Goal: Information Seeking & Learning: Learn about a topic

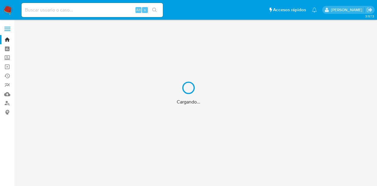
click at [98, 12] on div "Cargando..." at bounding box center [188, 93] width 377 height 186
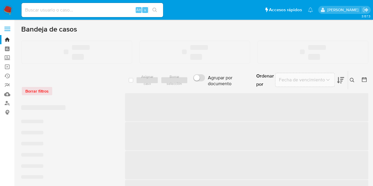
click at [103, 9] on input at bounding box center [93, 10] width 142 height 8
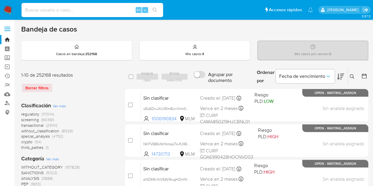
paste input "493459576"
type input "493459576"
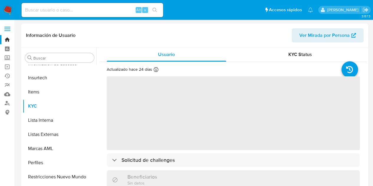
scroll to position [249, 0]
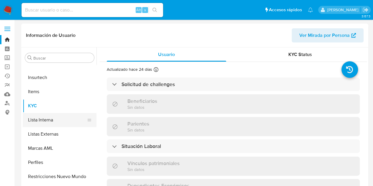
select select "10"
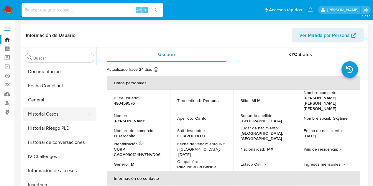
scroll to position [147, 0]
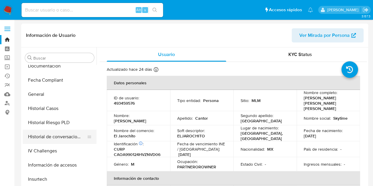
click at [51, 136] on button "Historial de conversaciones" at bounding box center [57, 137] width 69 height 14
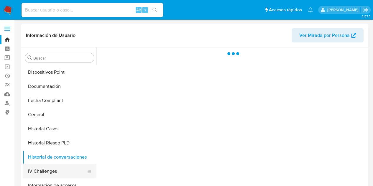
scroll to position [118, 0]
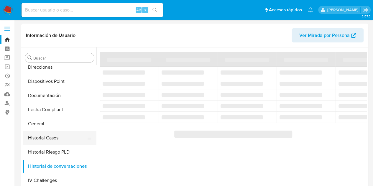
click at [54, 139] on button "Historial Casos" at bounding box center [57, 138] width 69 height 14
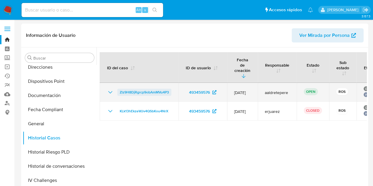
drag, startPoint x: 174, startPoint y: 89, endPoint x: 119, endPoint y: 88, distance: 54.3
click at [119, 88] on td "Zlz9H8DjRgrcp9obAmMVu4P3" at bounding box center [139, 92] width 79 height 19
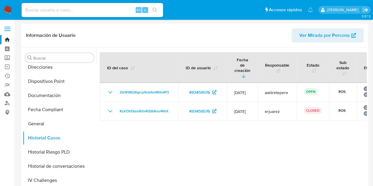
click at [153, 143] on div at bounding box center [231, 122] width 270 height 151
click at [173, 65] on th "ID del caso" at bounding box center [139, 67] width 79 height 31
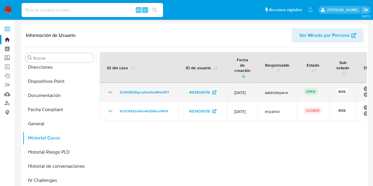
click at [113, 89] on icon "Mostrar/Ocultar" at bounding box center [110, 92] width 7 height 7
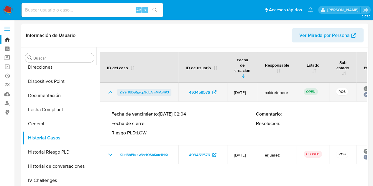
click at [152, 89] on span "Zlz9H8DjRgrcp9obAmMVu4P3" at bounding box center [144, 92] width 49 height 7
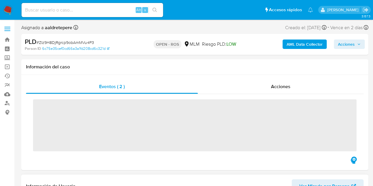
scroll to position [249, 0]
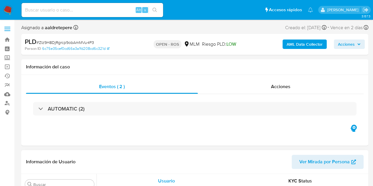
select select "10"
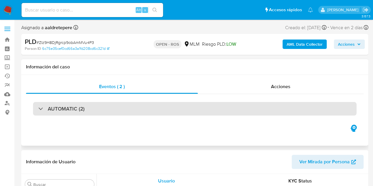
click at [99, 112] on div "AUTOMATIC (2)" at bounding box center [195, 109] width 324 height 14
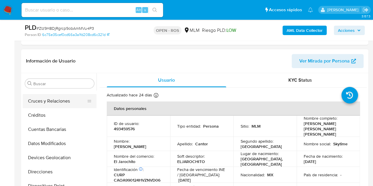
scroll to position [0, 0]
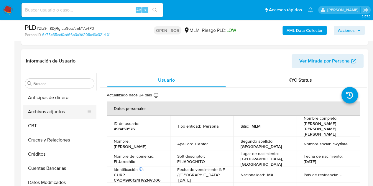
click at [51, 108] on button "Archivos adjuntos" at bounding box center [57, 112] width 69 height 14
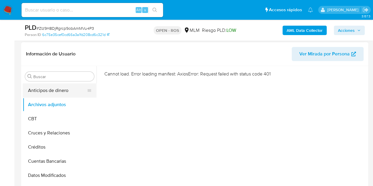
click at [50, 92] on button "Anticipos de dinero" at bounding box center [57, 90] width 69 height 14
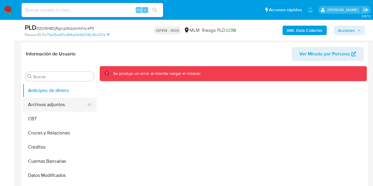
click at [50, 104] on button "Archivos adjuntos" at bounding box center [57, 105] width 69 height 14
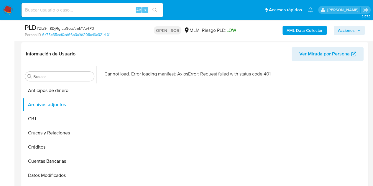
click at [8, 10] on img at bounding box center [8, 10] width 10 height 10
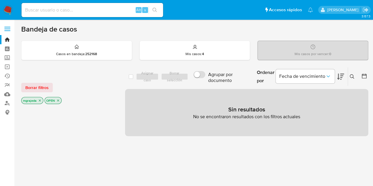
click at [58, 102] on p "OPEN" at bounding box center [53, 100] width 17 height 6
click at [72, 12] on input at bounding box center [93, 10] width 142 height 8
paste input "493459576"
type input "493459576"
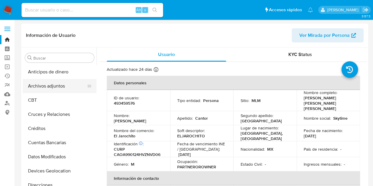
click at [53, 86] on button "Archivos adjuntos" at bounding box center [57, 86] width 69 height 14
select select "10"
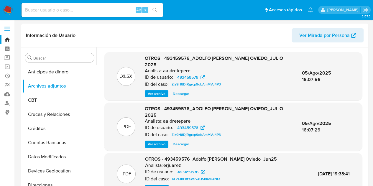
click at [179, 144] on span "Descargar" at bounding box center [181, 144] width 16 height 6
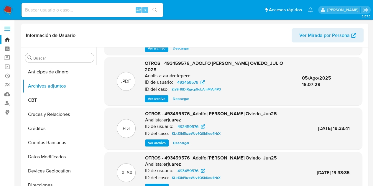
scroll to position [46, 0]
click at [187, 143] on span "Descargar" at bounding box center [181, 143] width 16 height 6
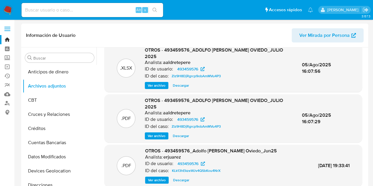
scroll to position [0, 0]
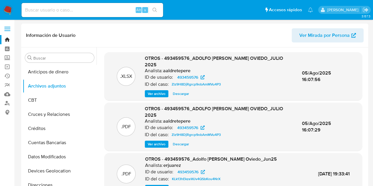
click at [178, 93] on span "Descargar" at bounding box center [181, 94] width 16 height 6
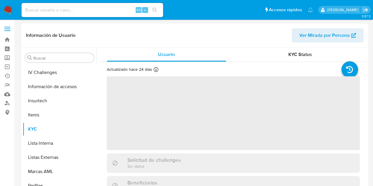
scroll to position [249, 0]
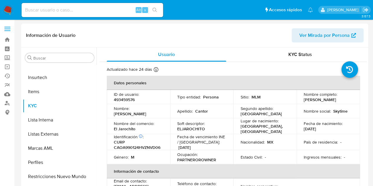
select select "10"
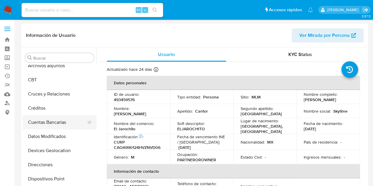
scroll to position [29, 0]
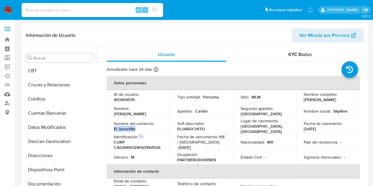
drag, startPoint x: 137, startPoint y: 130, endPoint x: 109, endPoint y: 130, distance: 28.3
click at [109, 130] on td "Nombre del comercio : El Jarochito" at bounding box center [138, 126] width 63 height 16
copy p "El Jarochito"
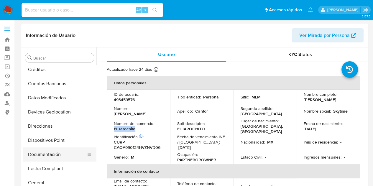
click at [47, 153] on button "Documentación" at bounding box center [57, 154] width 69 height 14
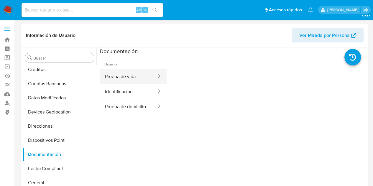
click at [125, 76] on button "Prueba de vida" at bounding box center [129, 76] width 58 height 15
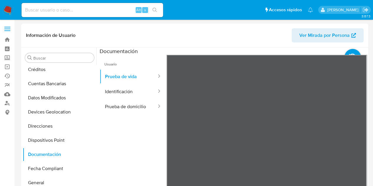
drag, startPoint x: 357, startPoint y: 126, endPoint x: 343, endPoint y: 113, distance: 18.8
click at [343, 113] on div at bounding box center [267, 151] width 201 height 193
click at [139, 93] on button "Identificación" at bounding box center [129, 91] width 58 height 15
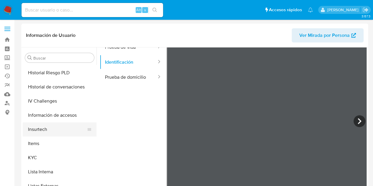
scroll to position [206, 0]
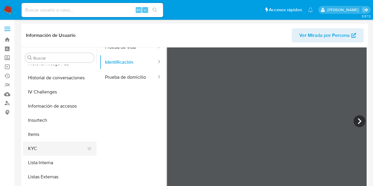
click at [47, 148] on button "KYC" at bounding box center [57, 149] width 69 height 14
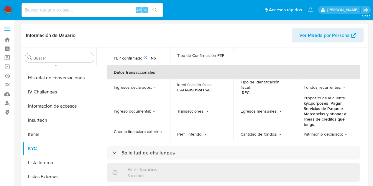
scroll to position [177, 0]
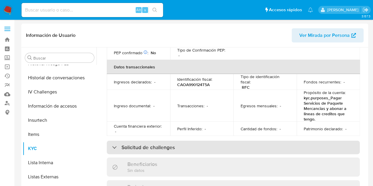
click at [176, 147] on div "Solicitud de challenges" at bounding box center [233, 148] width 253 height 14
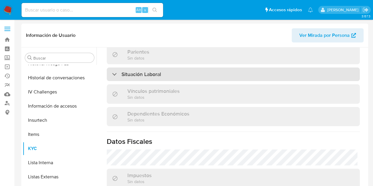
scroll to position [324, 0]
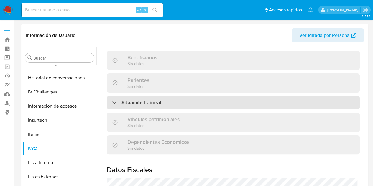
click at [187, 105] on div "Situación Laboral" at bounding box center [233, 103] width 253 height 14
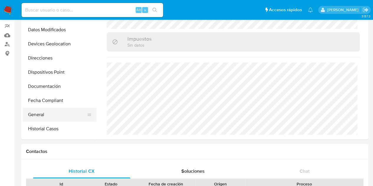
scroll to position [59, 0]
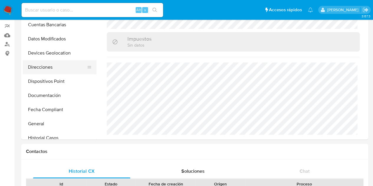
click at [44, 68] on button "Direcciones" at bounding box center [57, 67] width 69 height 14
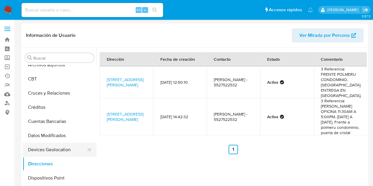
scroll to position [29, 0]
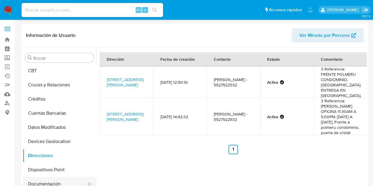
click at [42, 181] on button "Documentación" at bounding box center [57, 184] width 69 height 14
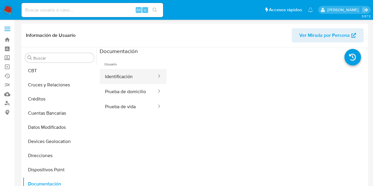
click at [134, 74] on button "Identificación" at bounding box center [129, 76] width 58 height 15
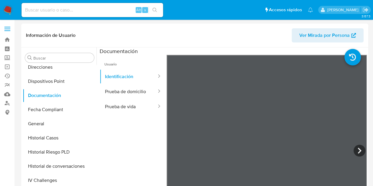
scroll to position [206, 0]
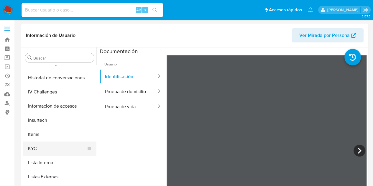
click at [45, 147] on button "KYC" at bounding box center [57, 149] width 69 height 14
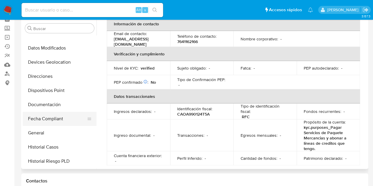
scroll to position [88, 0]
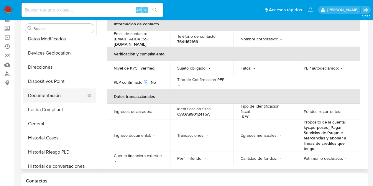
click at [46, 93] on button "Documentación" at bounding box center [57, 95] width 69 height 14
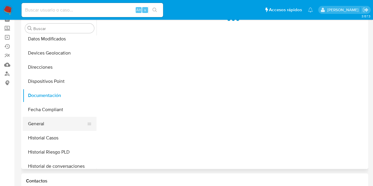
scroll to position [0, 0]
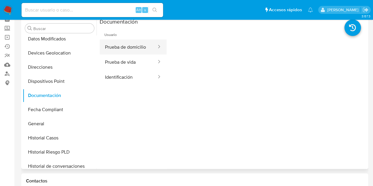
click at [137, 47] on button "Prueba de domicilio" at bounding box center [129, 47] width 58 height 15
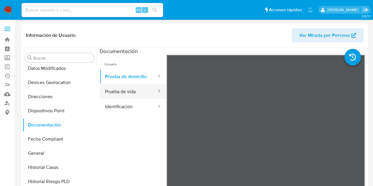
click at [130, 97] on button "Prueba de vida" at bounding box center [129, 91] width 58 height 15
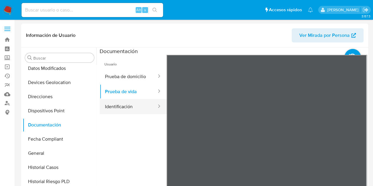
click at [135, 103] on button "Identificación" at bounding box center [129, 106] width 58 height 15
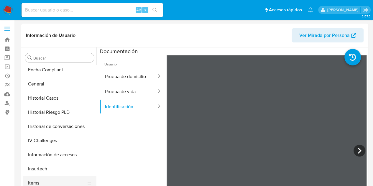
scroll to position [118, 0]
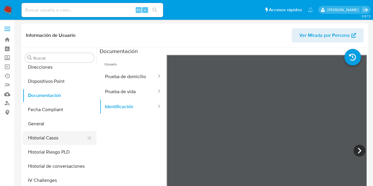
click at [51, 139] on button "Historial Casos" at bounding box center [57, 138] width 69 height 14
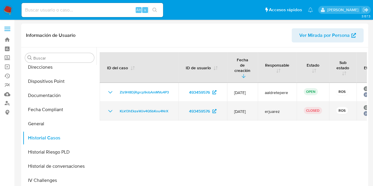
click at [110, 108] on icon "Mostrar/Ocultar" at bounding box center [110, 111] width 7 height 7
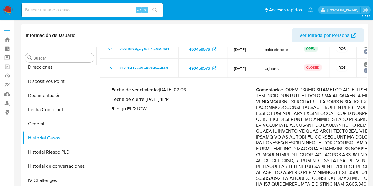
scroll to position [29, 0]
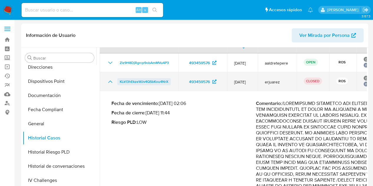
click at [150, 78] on span "KLk13hEkzeWJv4QSbKou4NrX" at bounding box center [144, 81] width 49 height 7
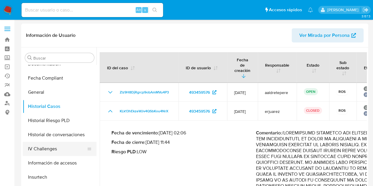
scroll to position [177, 0]
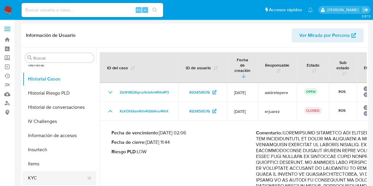
drag, startPoint x: 48, startPoint y: 178, endPoint x: 62, endPoint y: 178, distance: 13.9
click at [48, 178] on button "KYC" at bounding box center [57, 178] width 69 height 14
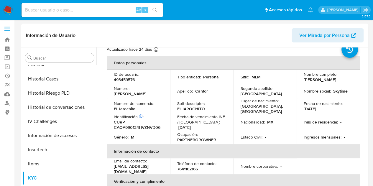
scroll to position [29, 0]
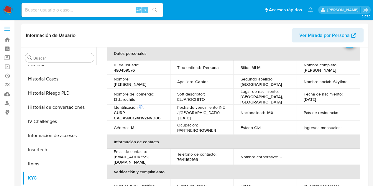
click at [338, 84] on p "Skytime" at bounding box center [340, 81] width 14 height 5
copy p "Skytime"
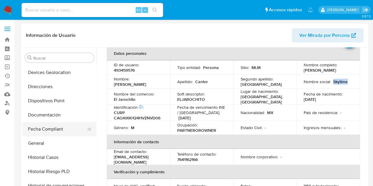
scroll to position [88, 0]
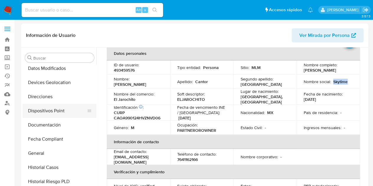
click at [45, 113] on button "Dispositivos Point" at bounding box center [57, 111] width 69 height 14
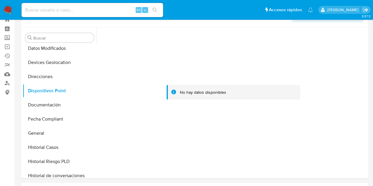
scroll to position [29, 0]
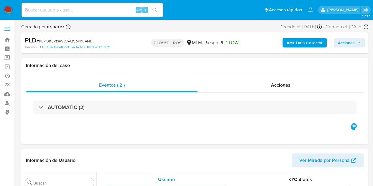
scroll to position [249, 0]
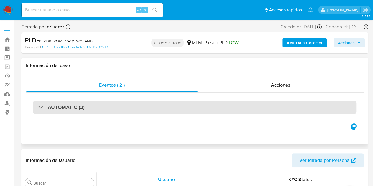
click at [51, 104] on h3 "AUTOMATIC (2)" at bounding box center [66, 107] width 37 height 6
select select "10"
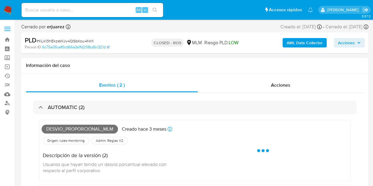
scroll to position [29, 0]
